Goal: Information Seeking & Learning: Learn about a topic

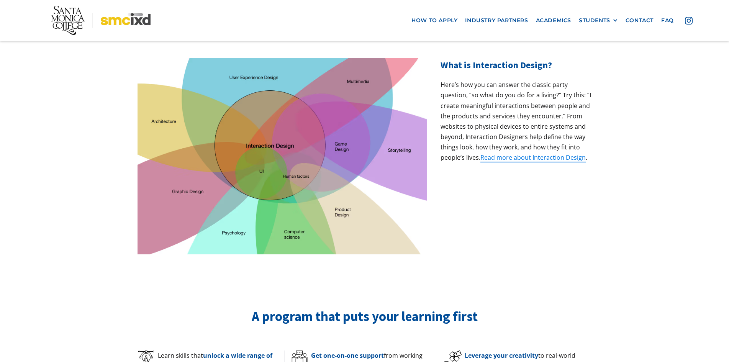
scroll to position [230, 0]
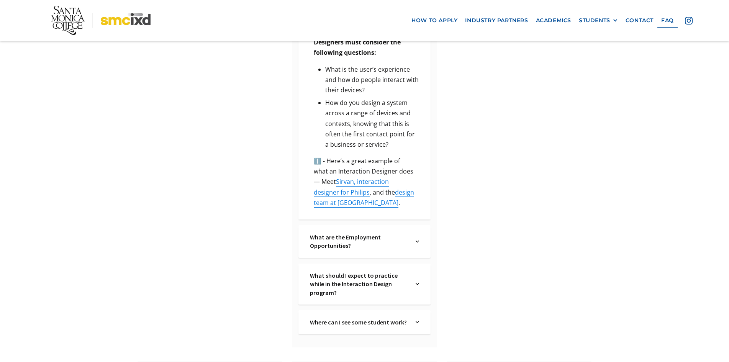
scroll to position [541, 0]
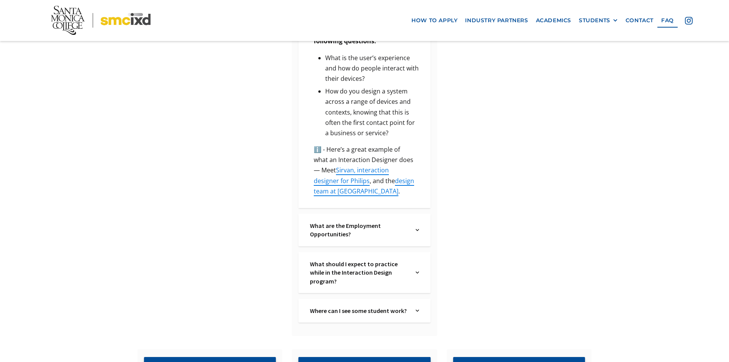
click at [416, 221] on img at bounding box center [416, 229] width 3 height 17
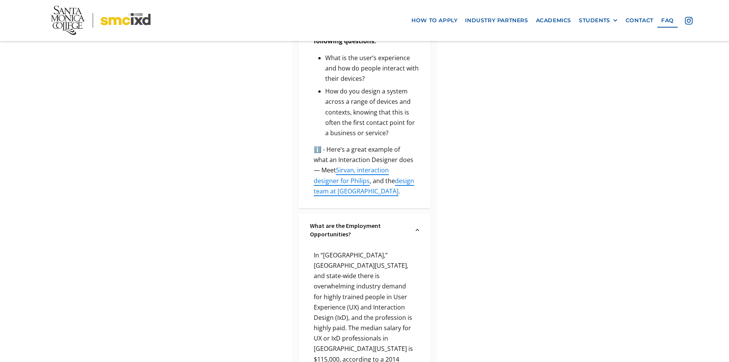
click at [418, 221] on img at bounding box center [416, 229] width 3 height 17
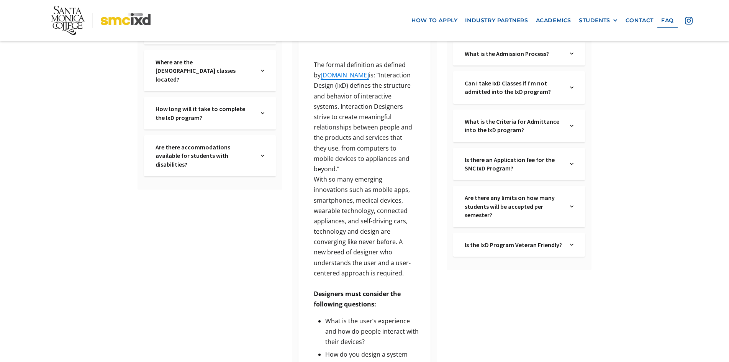
scroll to position [235, 0]
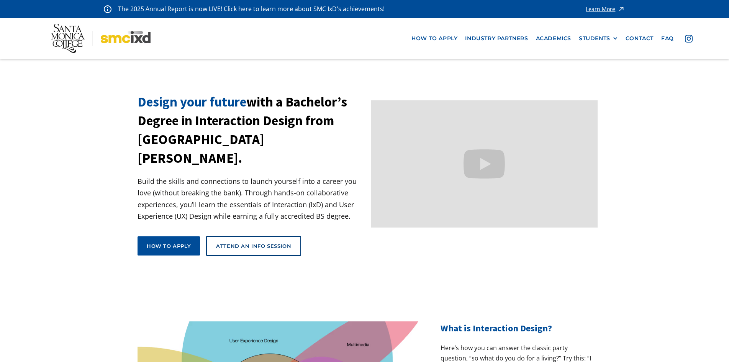
click at [607, 8] on div "Learn More" at bounding box center [599, 9] width 29 height 5
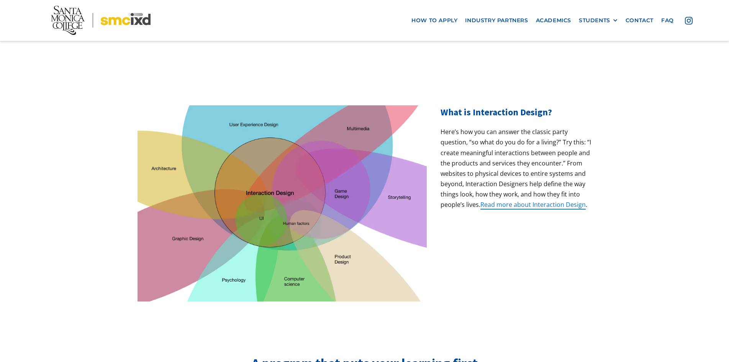
scroll to position [230, 0]
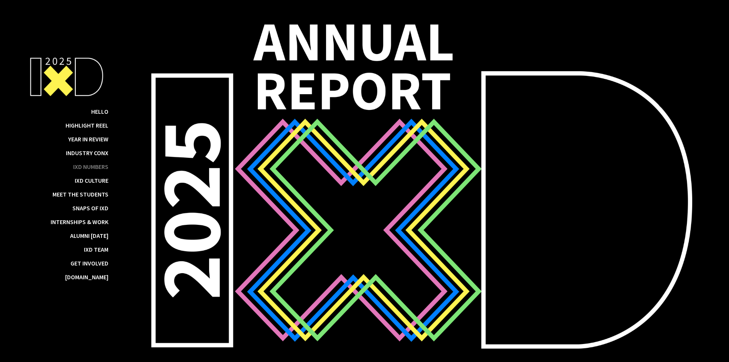
click at [90, 167] on div "IxD Numbers" at bounding box center [90, 167] width 35 height 8
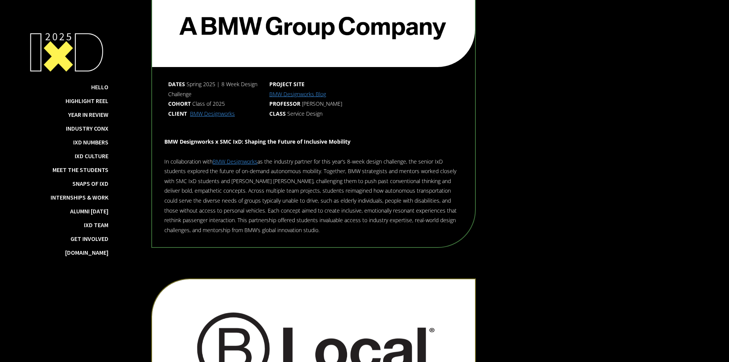
scroll to position [3518, 0]
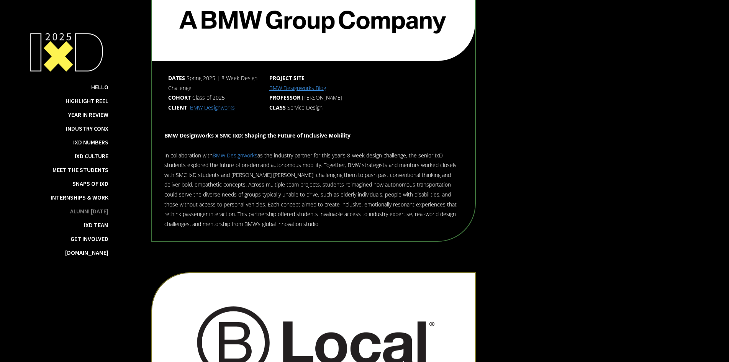
click at [97, 211] on div "Alumni Today" at bounding box center [89, 211] width 38 height 8
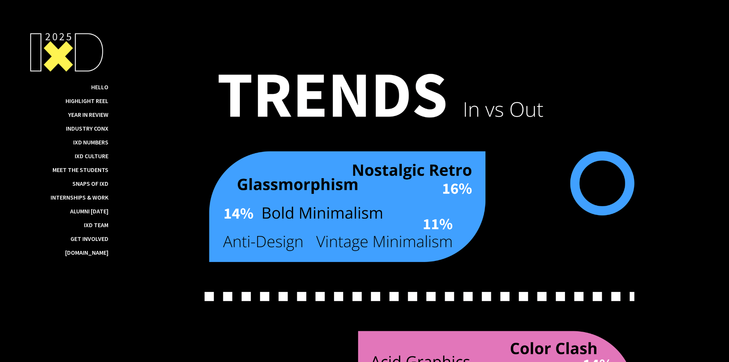
scroll to position [6337, 0]
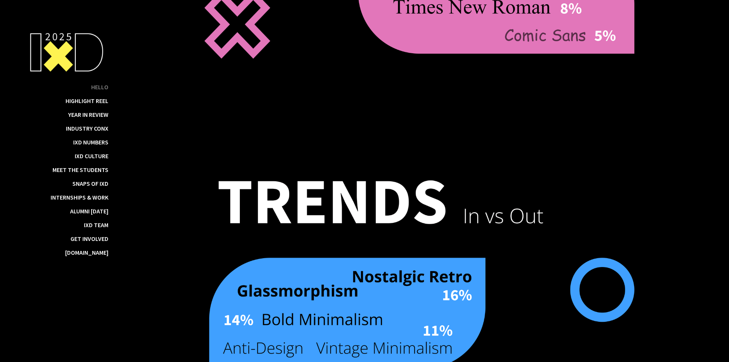
click at [105, 88] on div "Hello" at bounding box center [99, 87] width 17 height 8
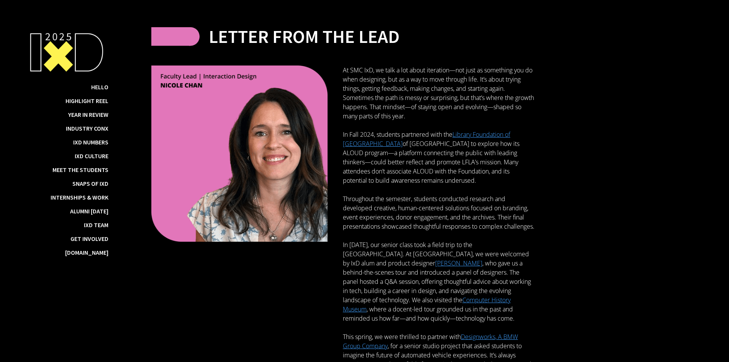
scroll to position [385, 0]
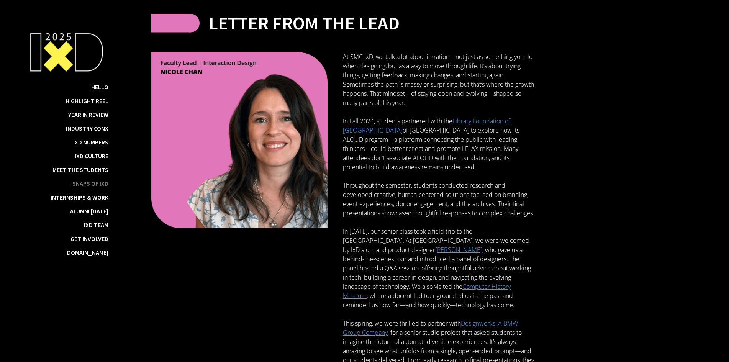
click at [105, 187] on div "Snaps of IxD" at bounding box center [90, 184] width 36 height 8
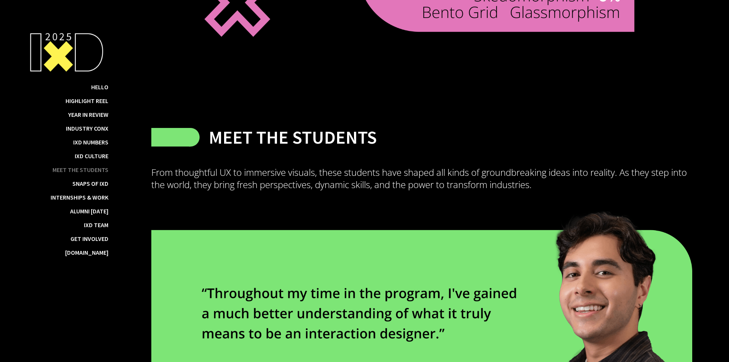
scroll to position [7406, 0]
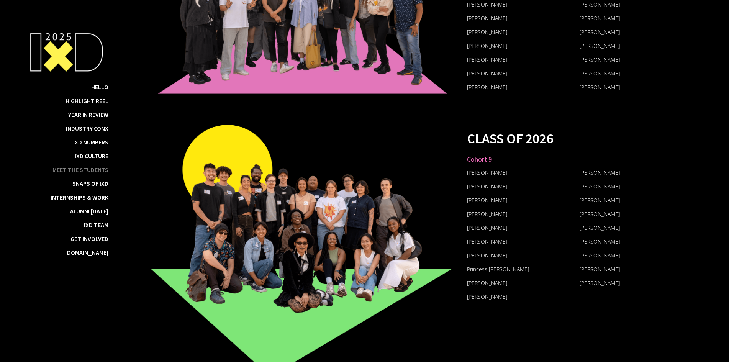
click at [93, 173] on div "Meet the Students" at bounding box center [80, 170] width 56 height 8
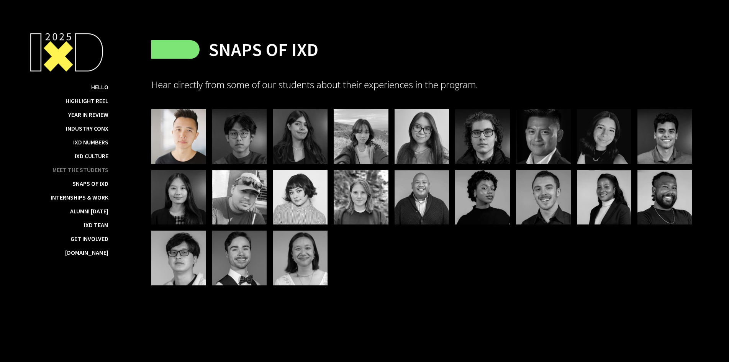
click at [93, 172] on div "Meet the Students" at bounding box center [80, 170] width 56 height 8
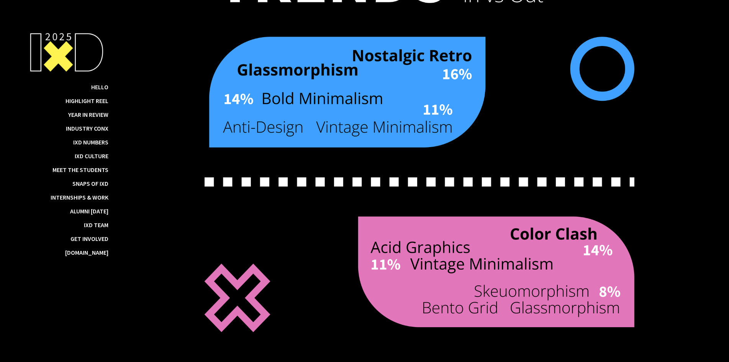
scroll to position [6483, 0]
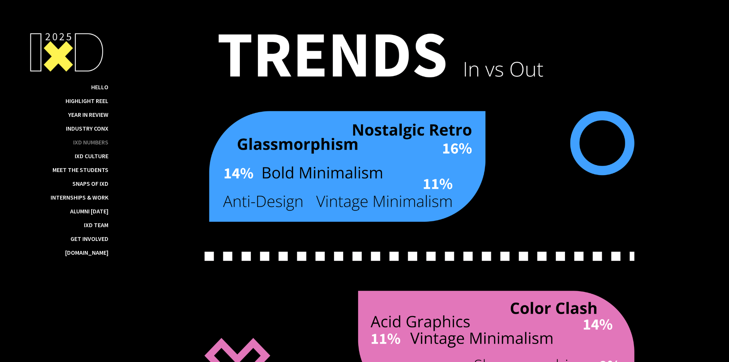
click at [106, 144] on div "IxD Numbers" at bounding box center [90, 142] width 35 height 8
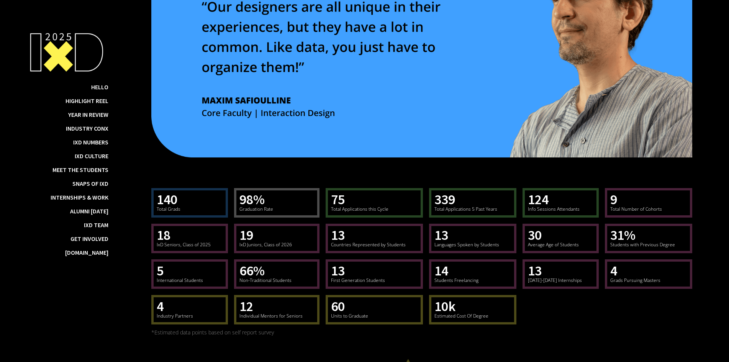
scroll to position [4342, 0]
